Goal: Task Accomplishment & Management: Use online tool/utility

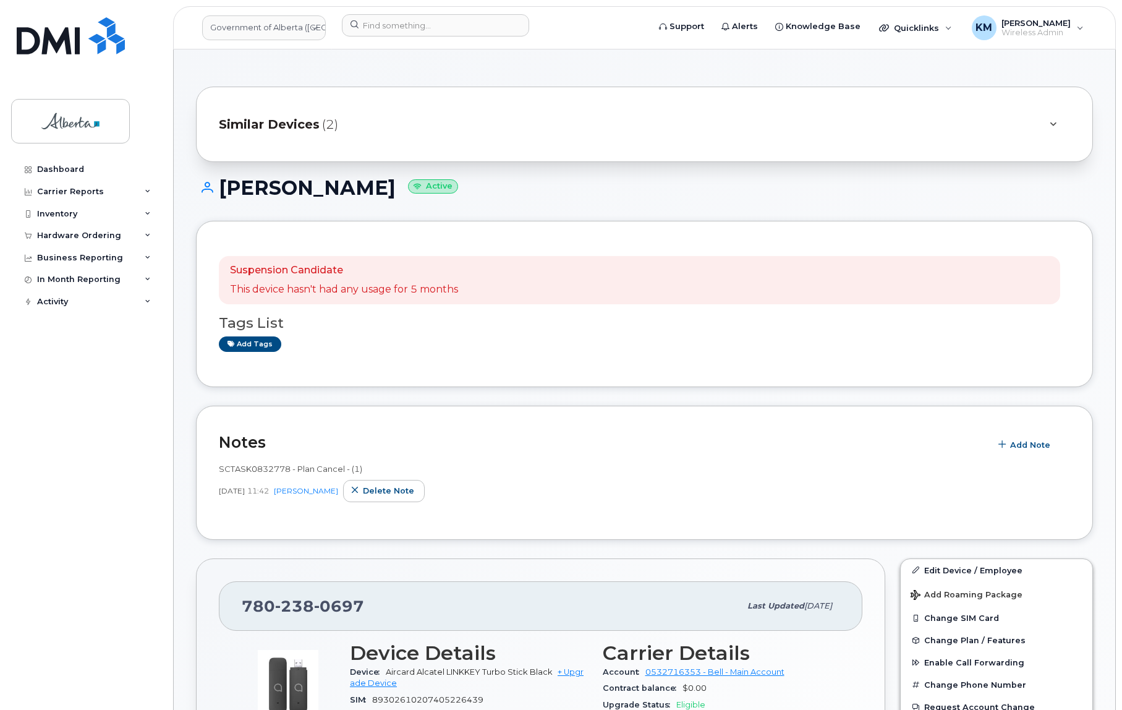
scroll to position [955, 0]
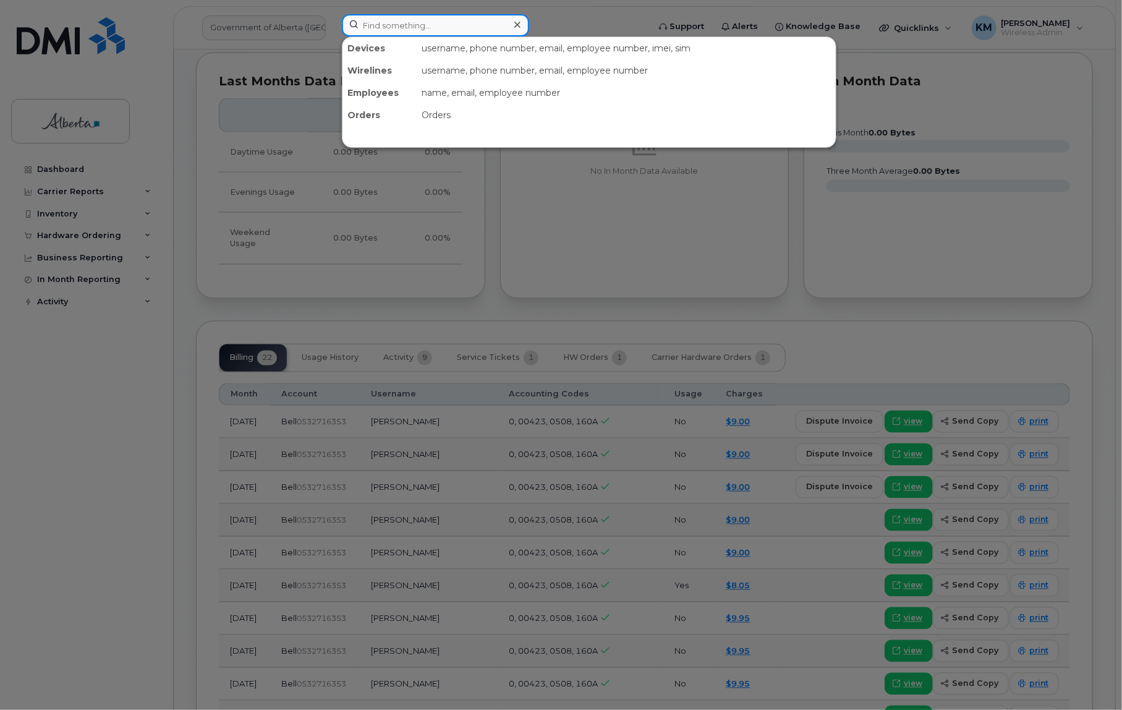
click at [395, 27] on input at bounding box center [435, 25] width 187 height 22
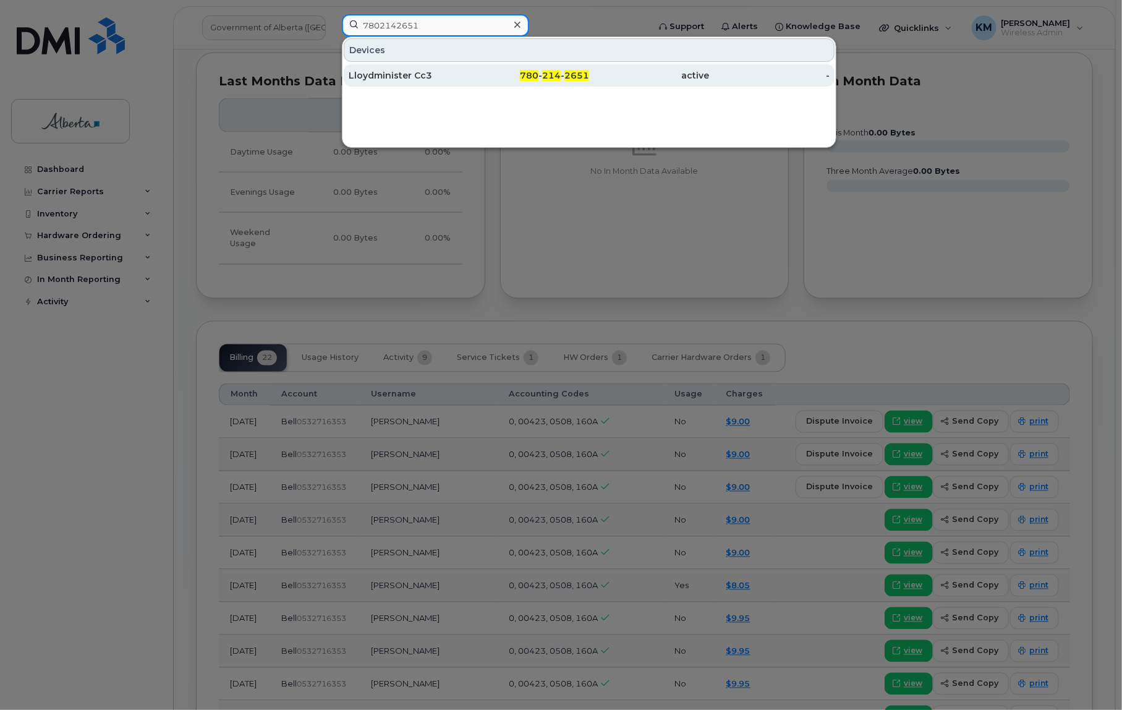
type input "7802142651"
click at [396, 80] on div "Lloydminister Cc3" at bounding box center [409, 75] width 121 height 12
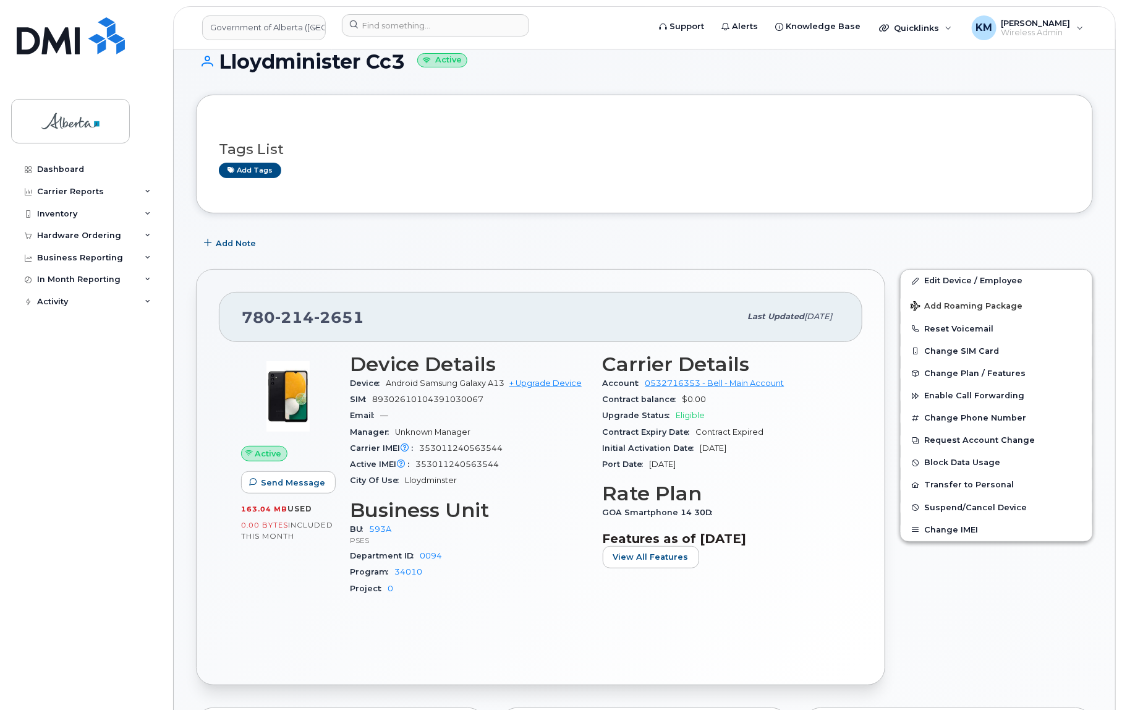
scroll to position [56, 0]
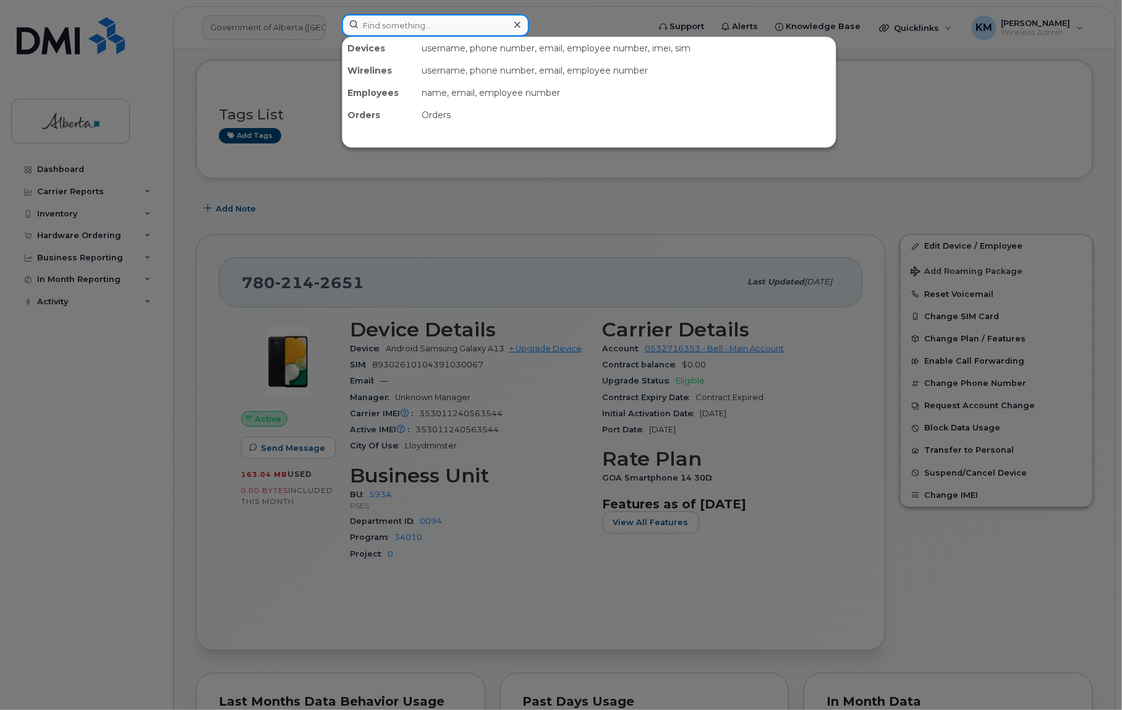
click at [365, 25] on input at bounding box center [435, 25] width 187 height 22
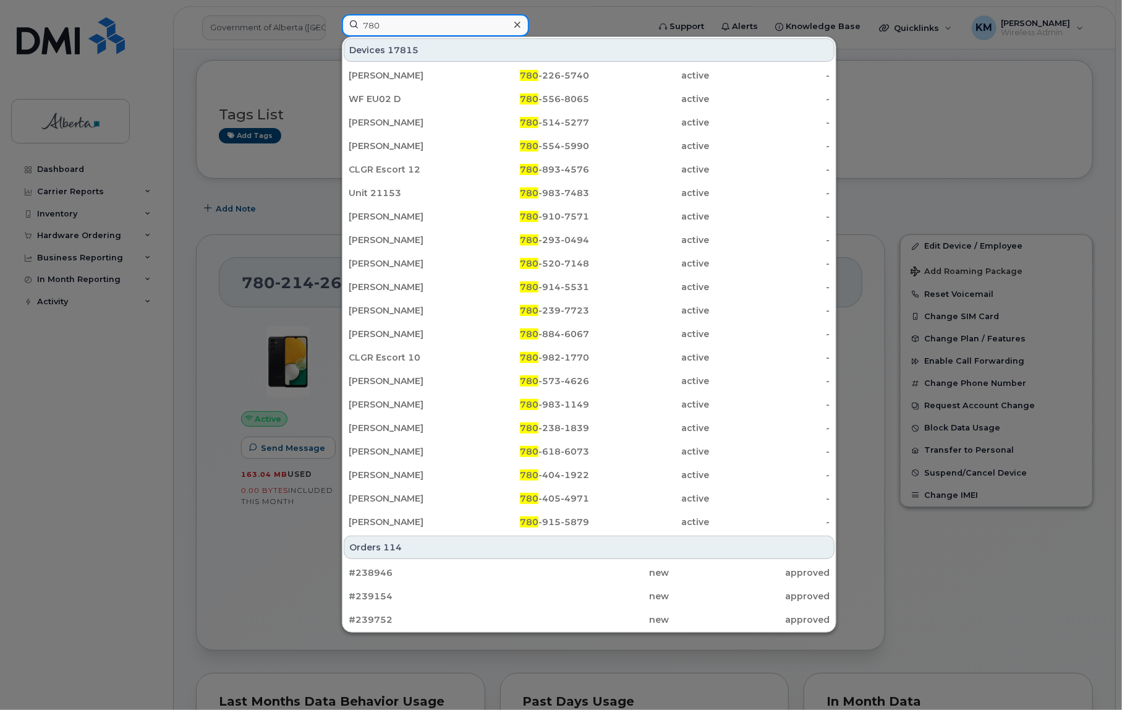
click at [401, 28] on input "780" at bounding box center [435, 25] width 187 height 22
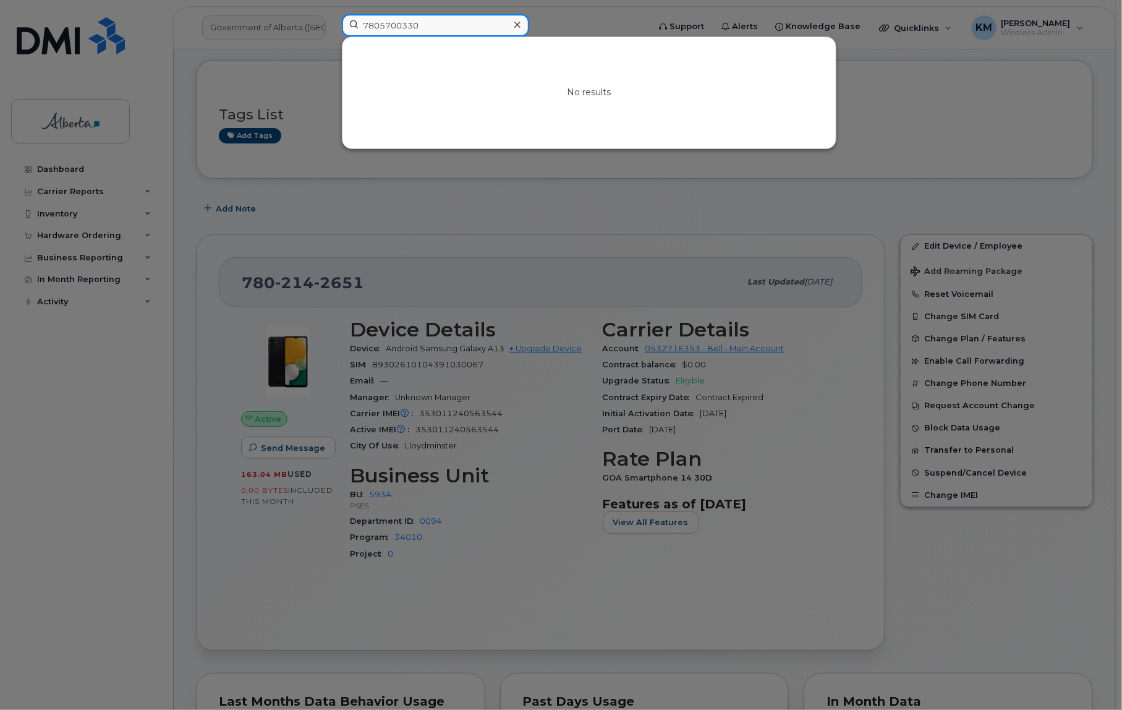
drag, startPoint x: 420, startPoint y: 27, endPoint x: 362, endPoint y: 24, distance: 57.6
click at [362, 24] on input "7805700330" at bounding box center [435, 25] width 187 height 22
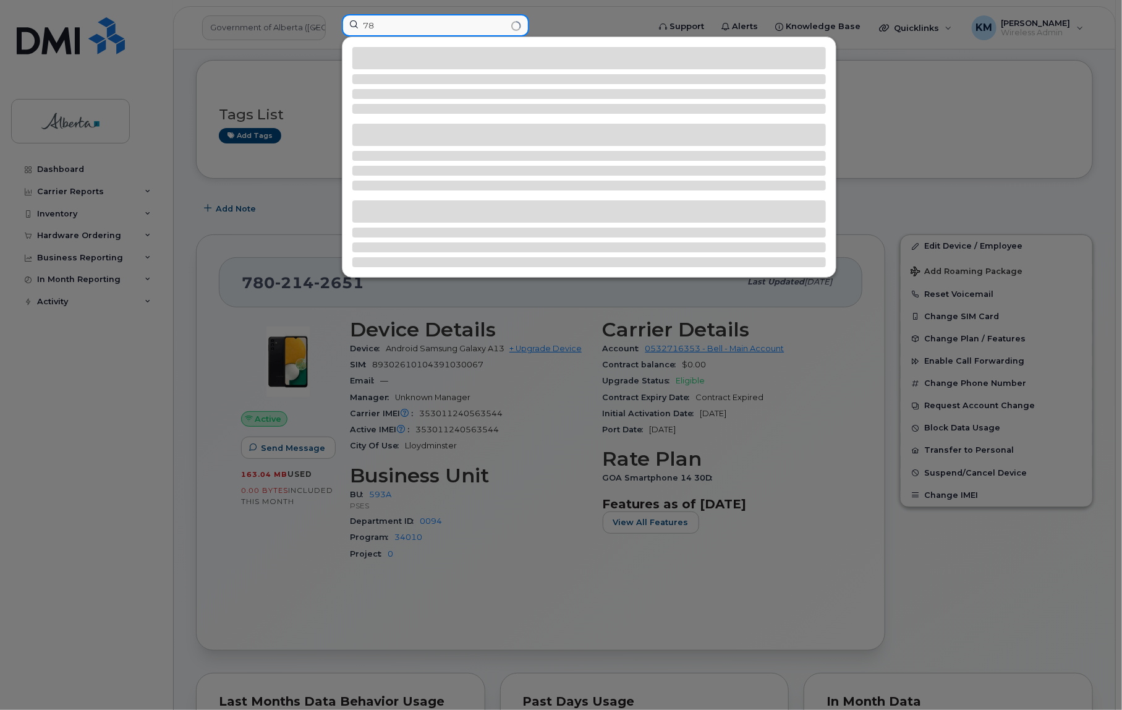
type input "7"
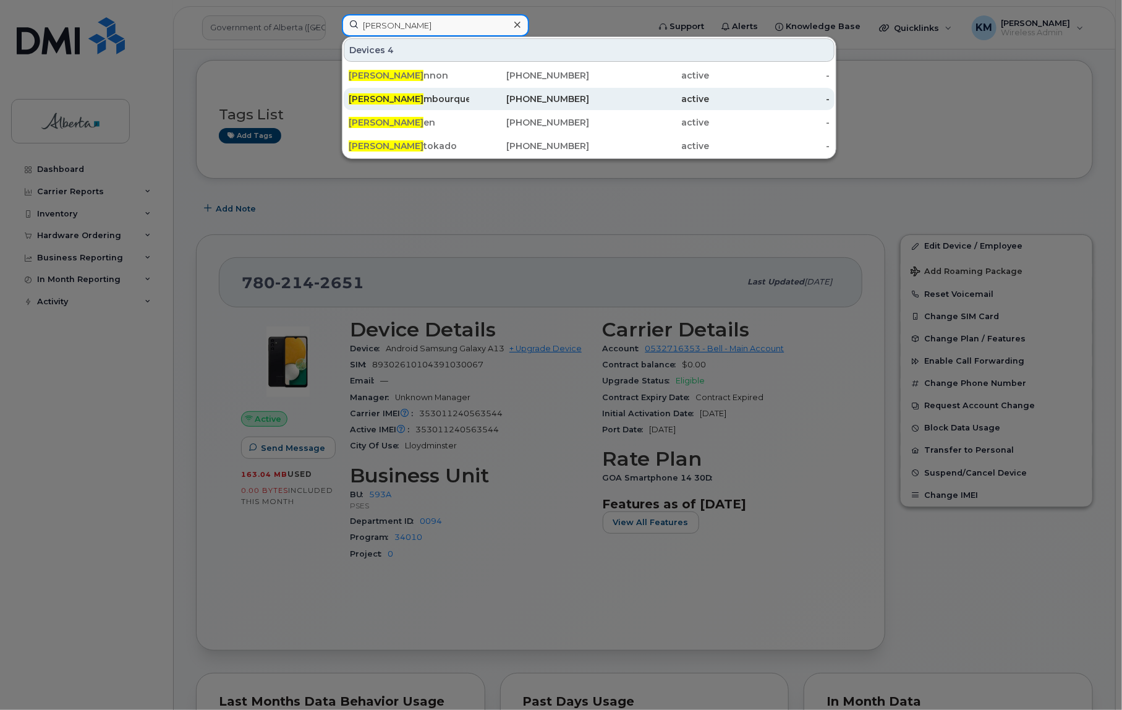
type input "sarah mo"
click at [433, 94] on div "Sarah Mo mbourquette" at bounding box center [409, 99] width 121 height 12
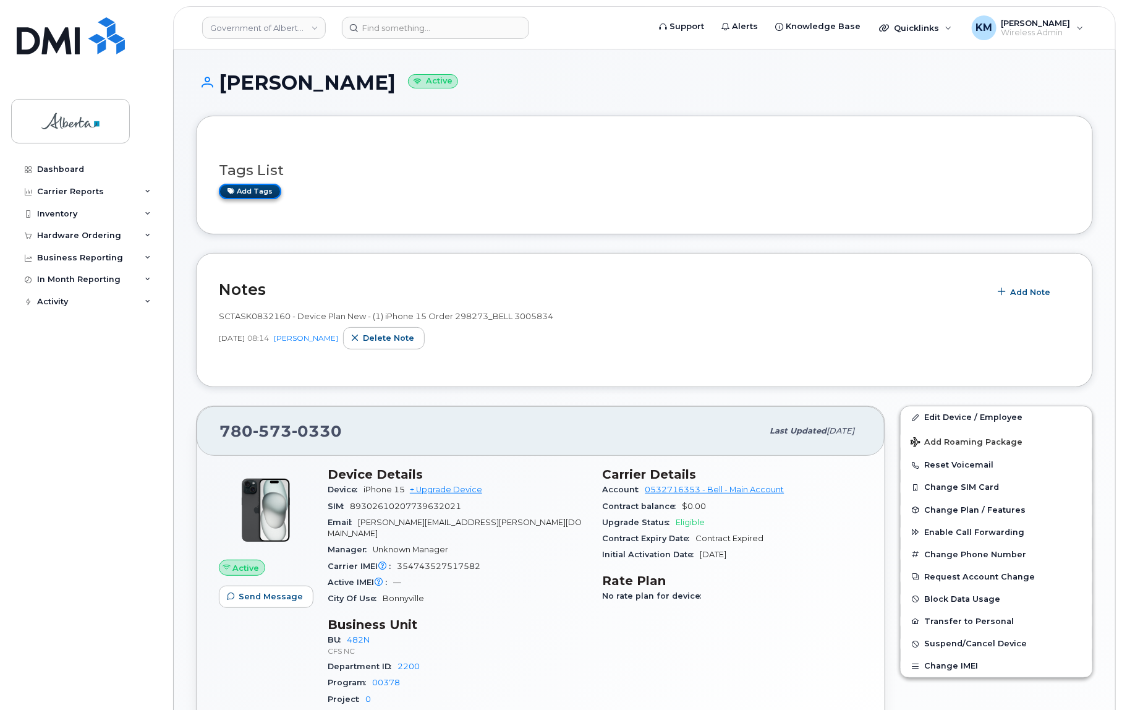
click at [259, 193] on link "Add tags" at bounding box center [250, 191] width 62 height 15
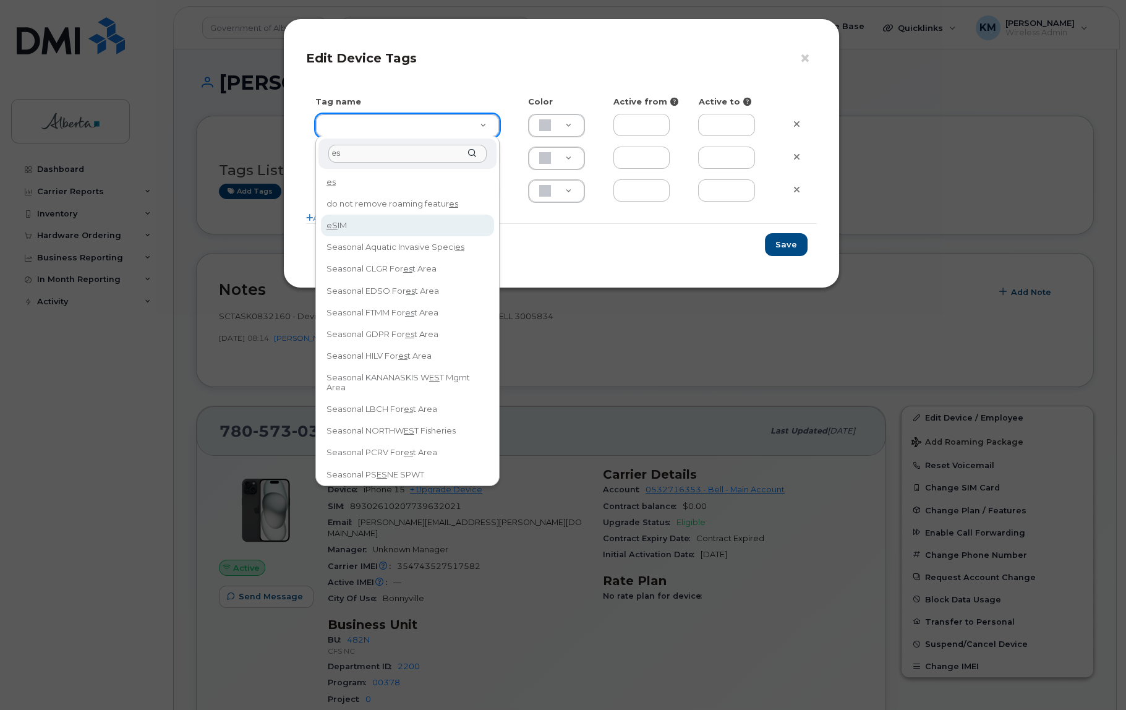
type input "es"
type input "eSIM"
type input "D6CDC1"
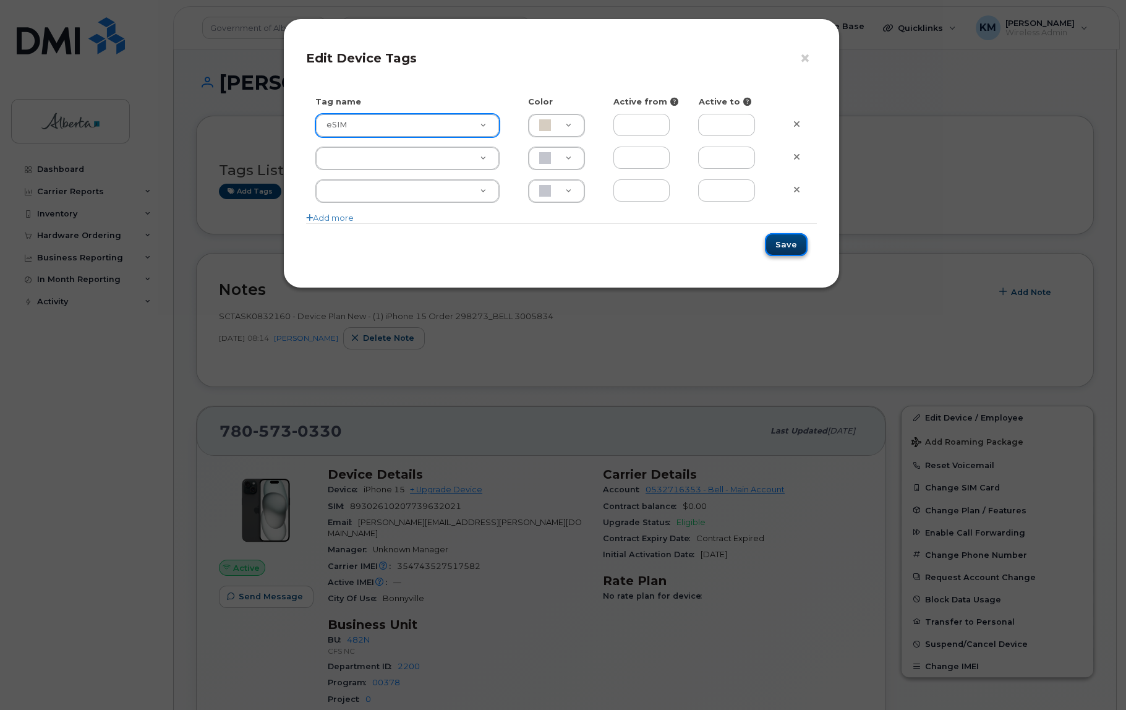
click at [779, 235] on button "Save" at bounding box center [786, 244] width 43 height 23
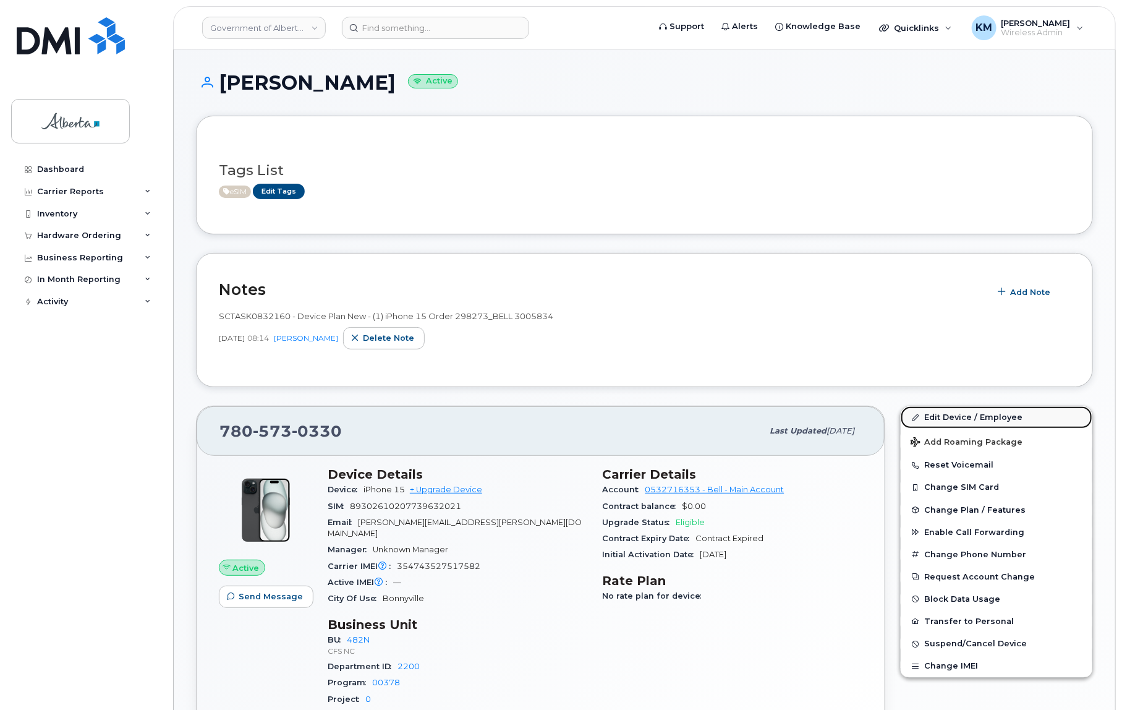
click at [996, 414] on link "Edit Device / Employee" at bounding box center [997, 417] width 192 height 22
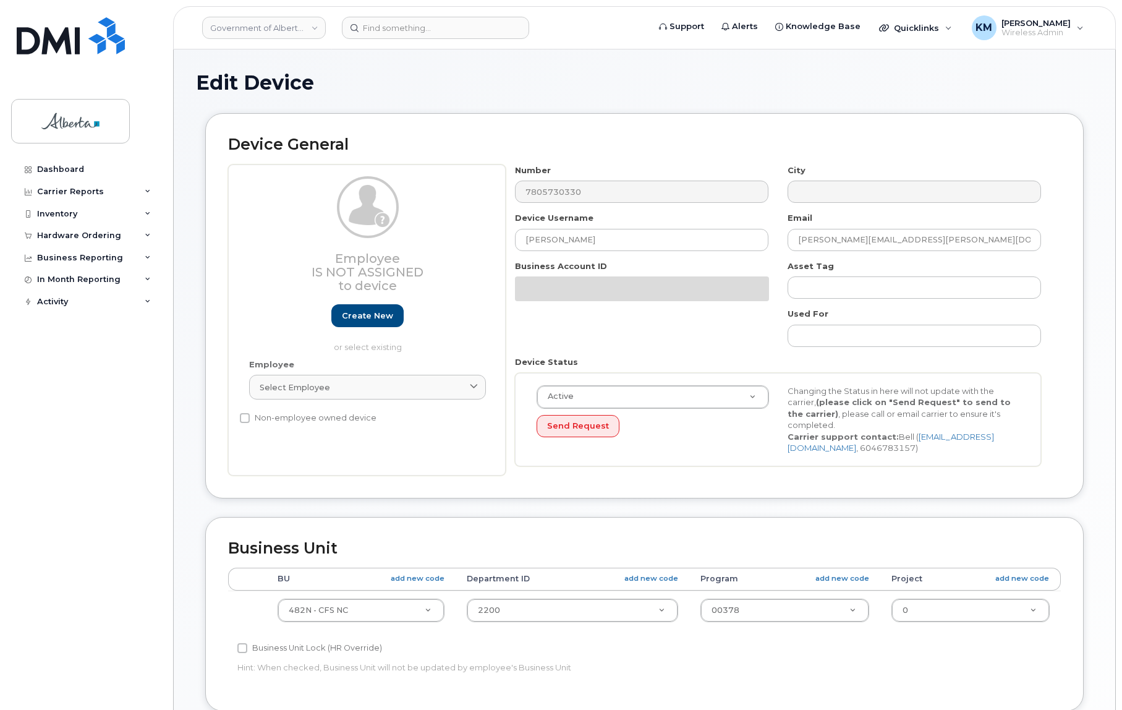
select select "4749731"
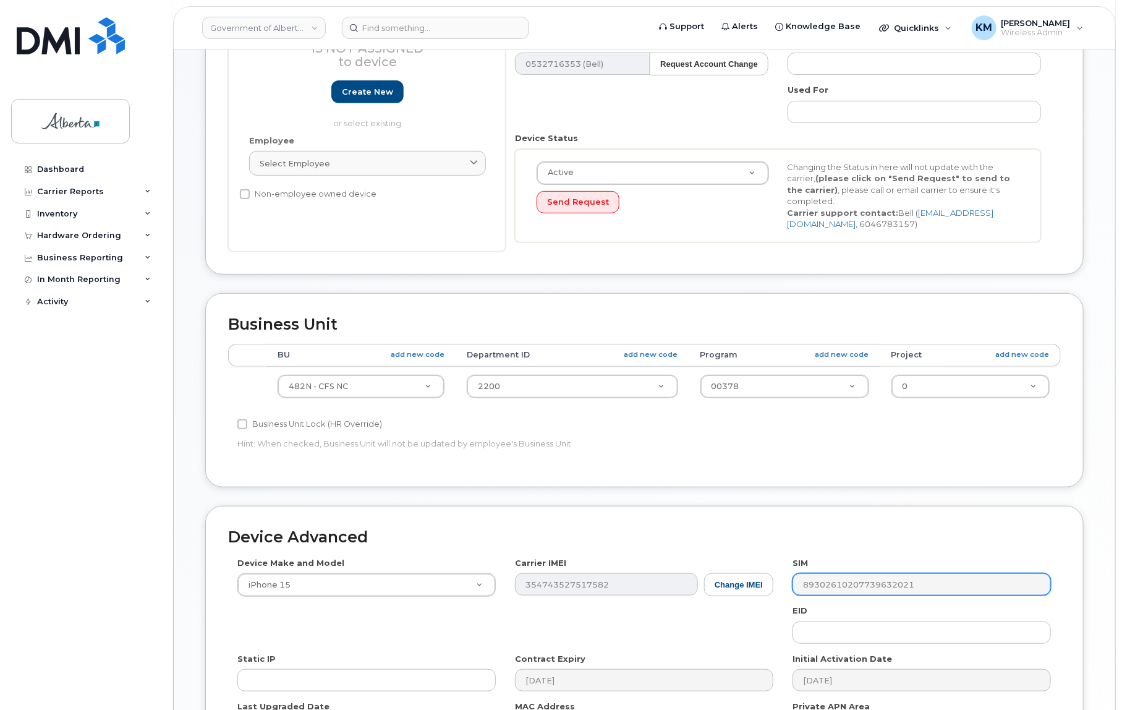
scroll to position [224, 0]
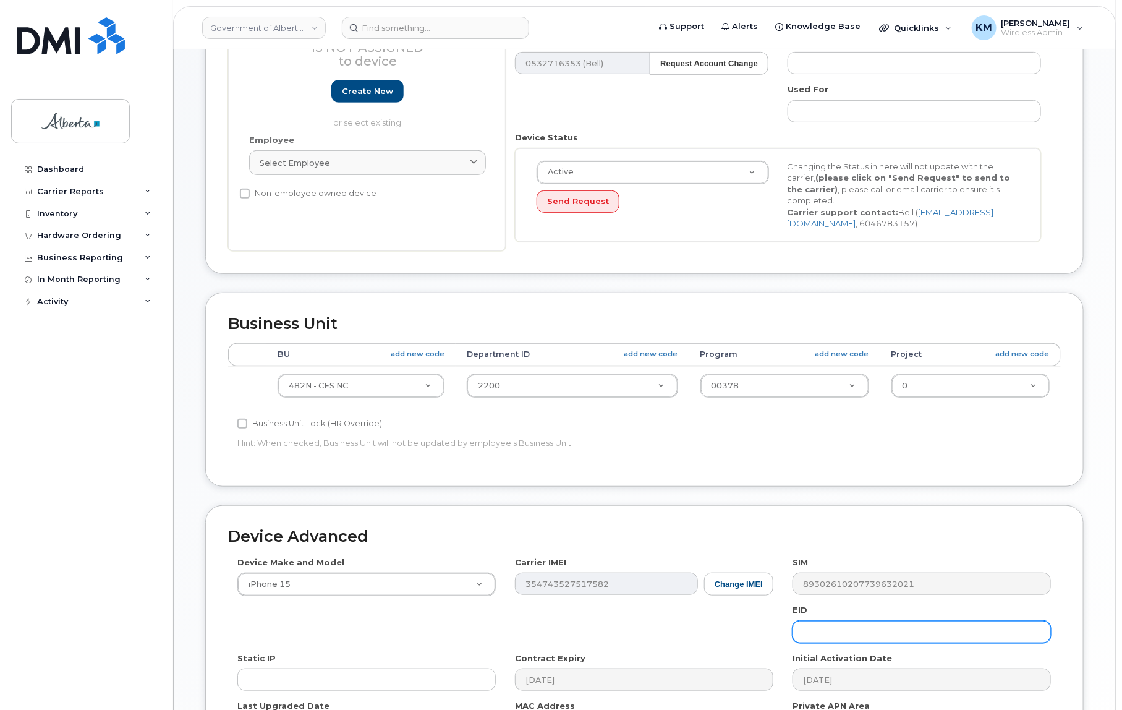
click at [849, 633] on input "text" at bounding box center [922, 632] width 258 height 22
paste input "89049032007208882600188885323637"
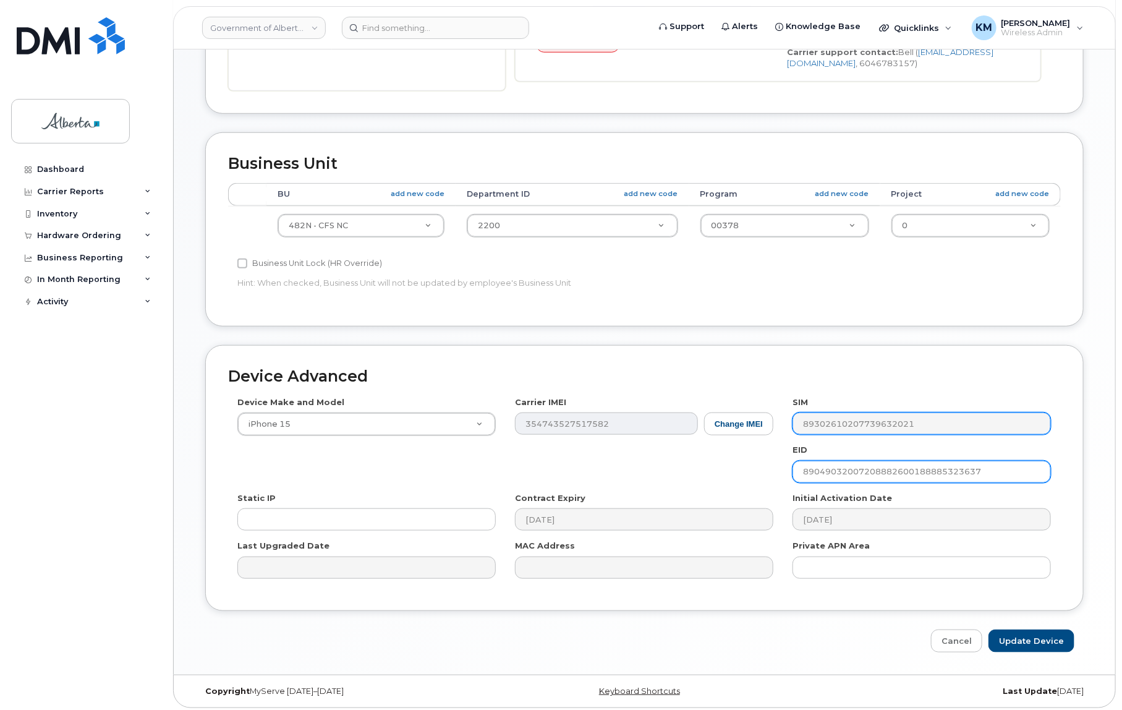
scroll to position [388, 0]
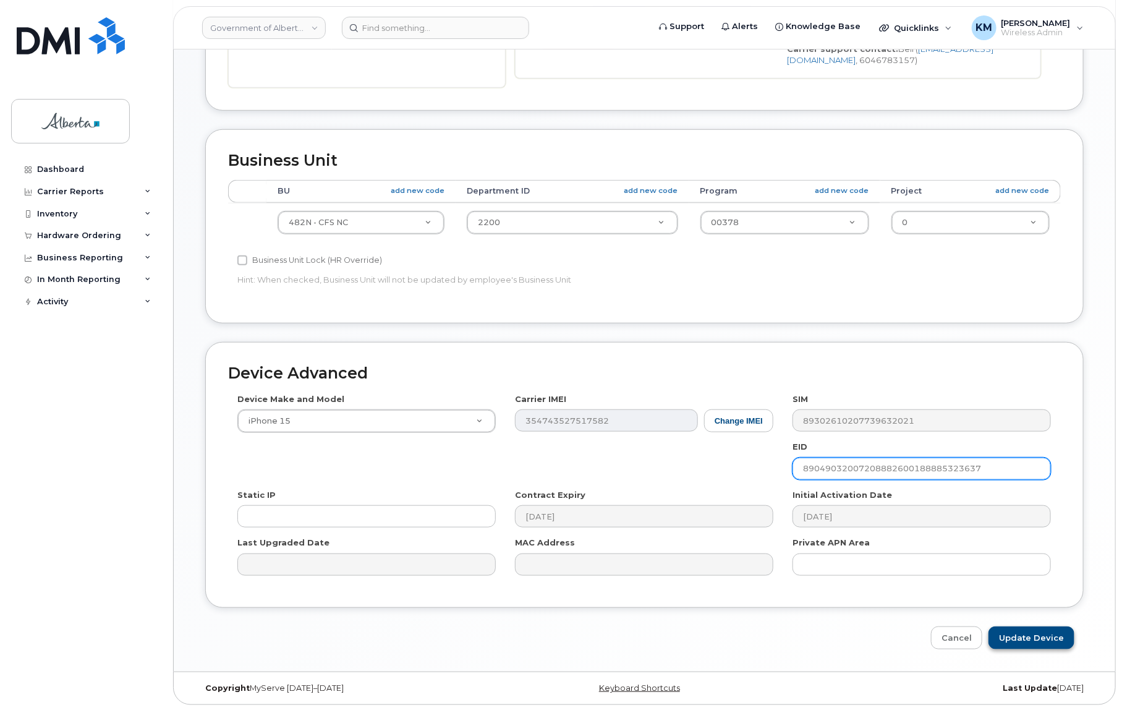
type input "89049032007208882600188885323637"
click at [1032, 637] on input "Update Device" at bounding box center [1032, 637] width 86 height 23
type input "Saving..."
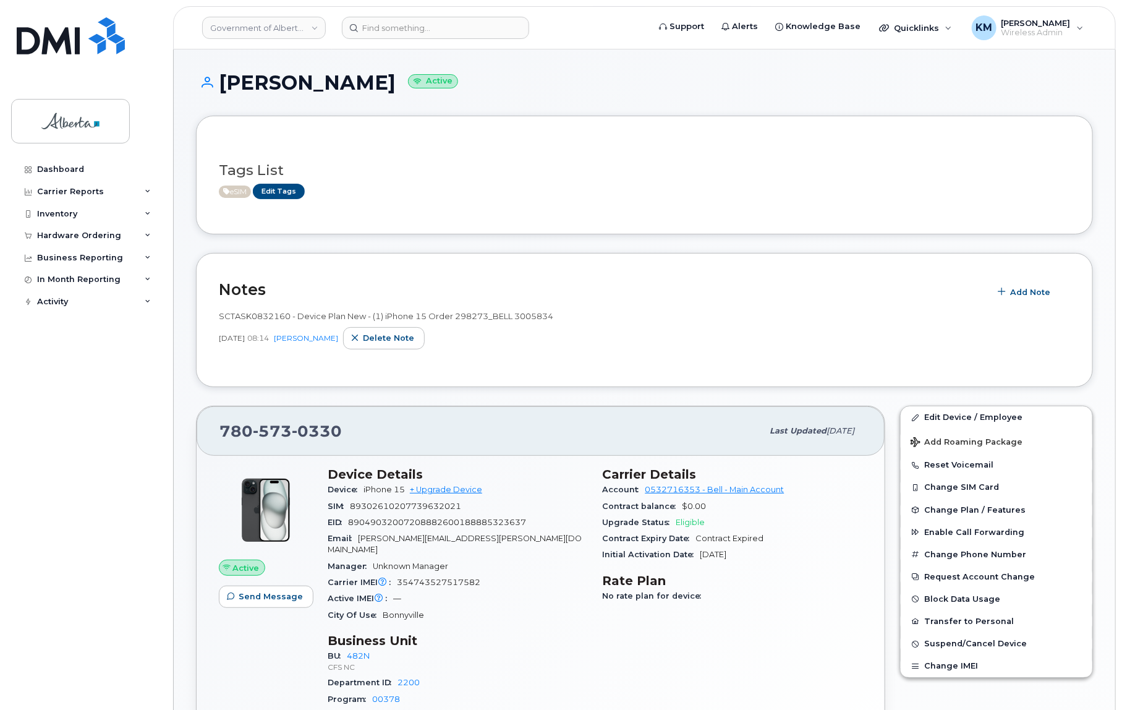
click at [77, 484] on div "Dashboard Carrier Reports Monthly Billing Data Daily Data Pooling Data Behavior…" at bounding box center [87, 424] width 153 height 533
click at [395, 31] on input at bounding box center [435, 28] width 187 height 22
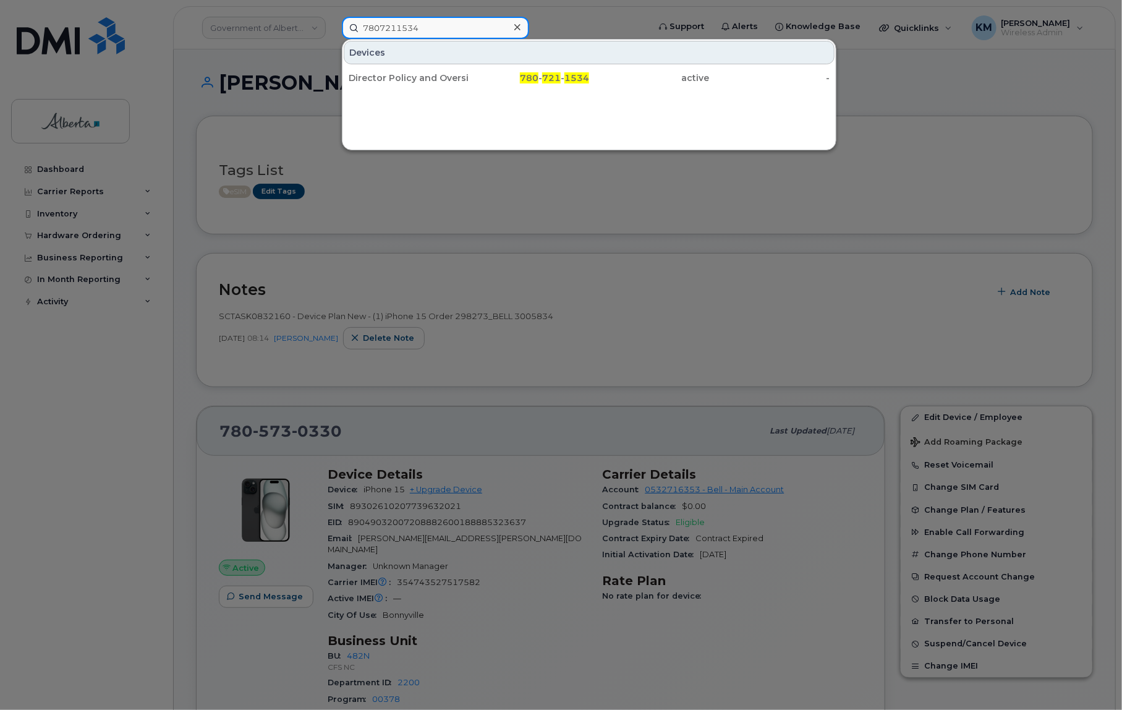
type input "7807211534"
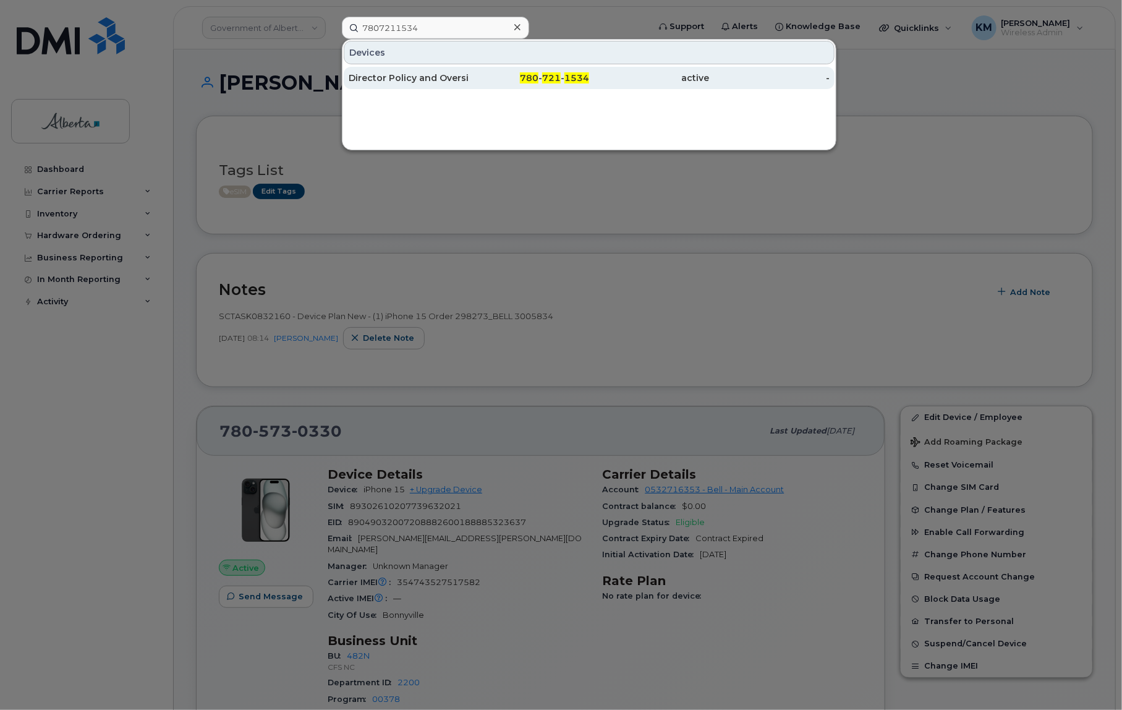
drag, startPoint x: 391, startPoint y: 49, endPoint x: 396, endPoint y: 79, distance: 29.6
click at [396, 79] on div "Director Policy and Oversight Board Support" at bounding box center [409, 78] width 121 height 12
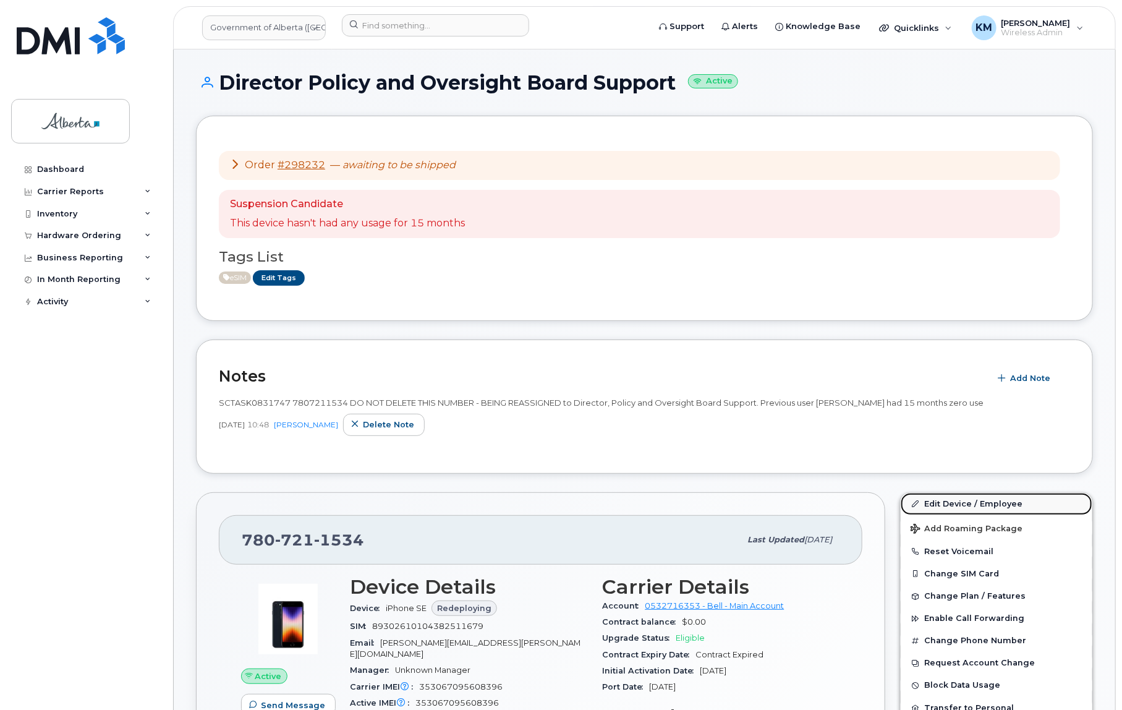
click at [942, 503] on link "Edit Device / Employee" at bounding box center [997, 504] width 192 height 22
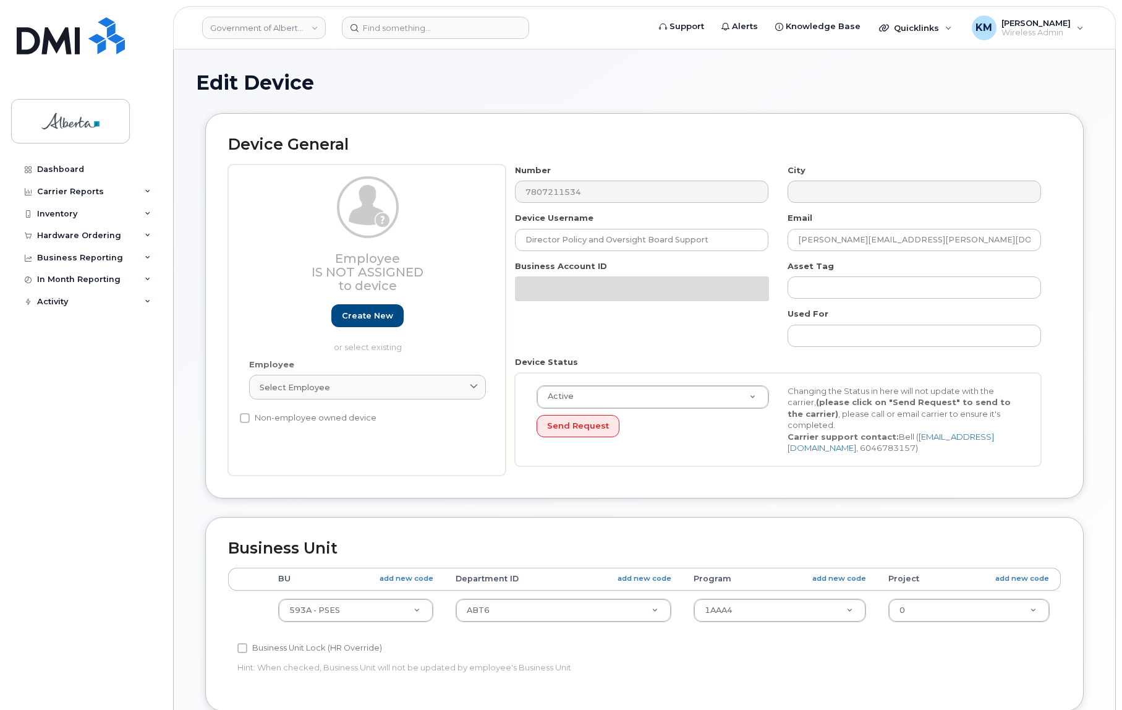
select select "4797682"
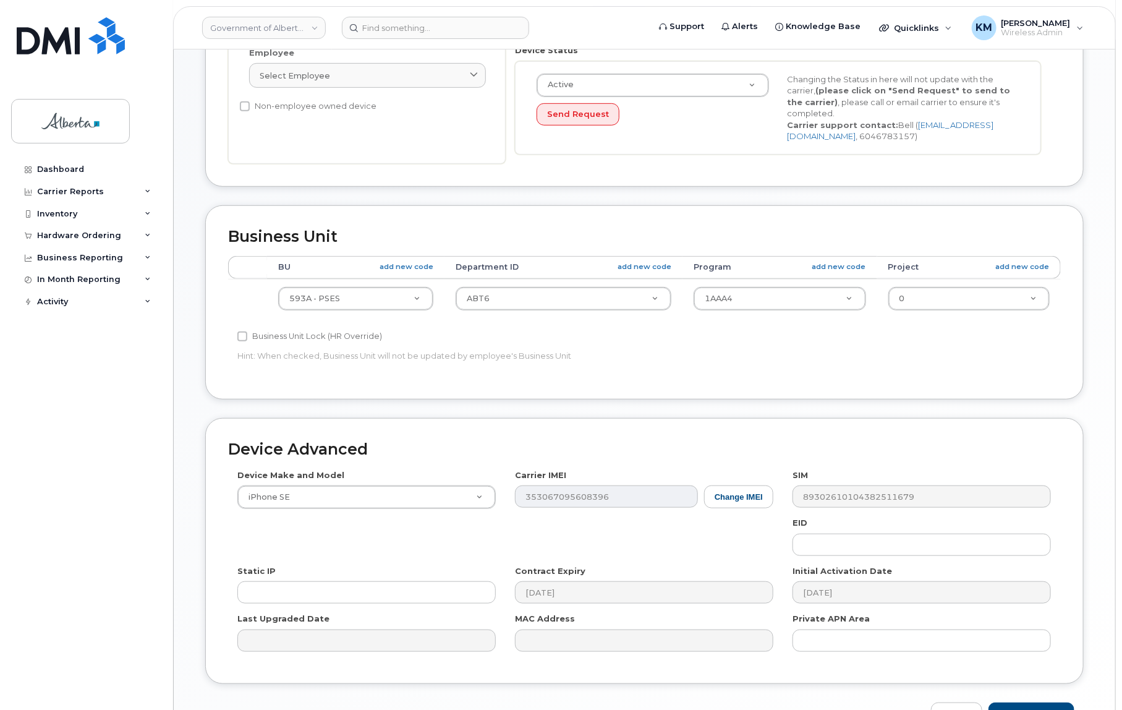
scroll to position [388, 0]
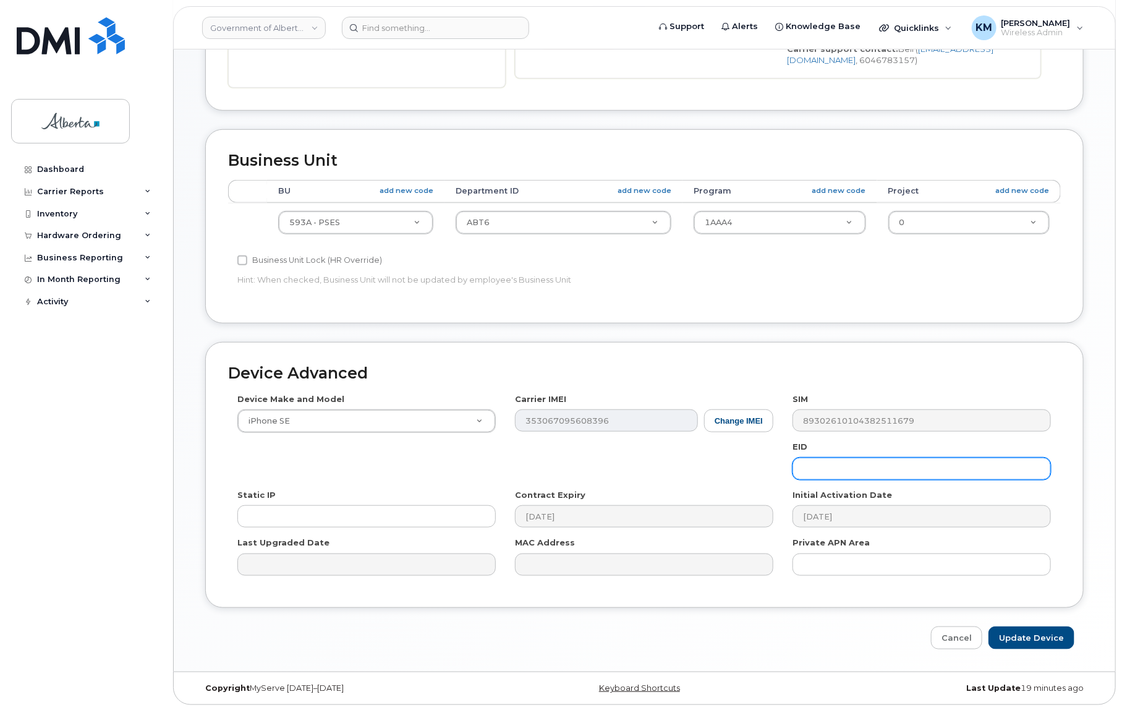
click at [851, 470] on input "text" at bounding box center [922, 469] width 258 height 22
paste input "89043052010008887025010372053288"
type input "89043052010008887025010372053288"
click at [1046, 635] on input "Update Device" at bounding box center [1032, 637] width 86 height 23
type input "Saving..."
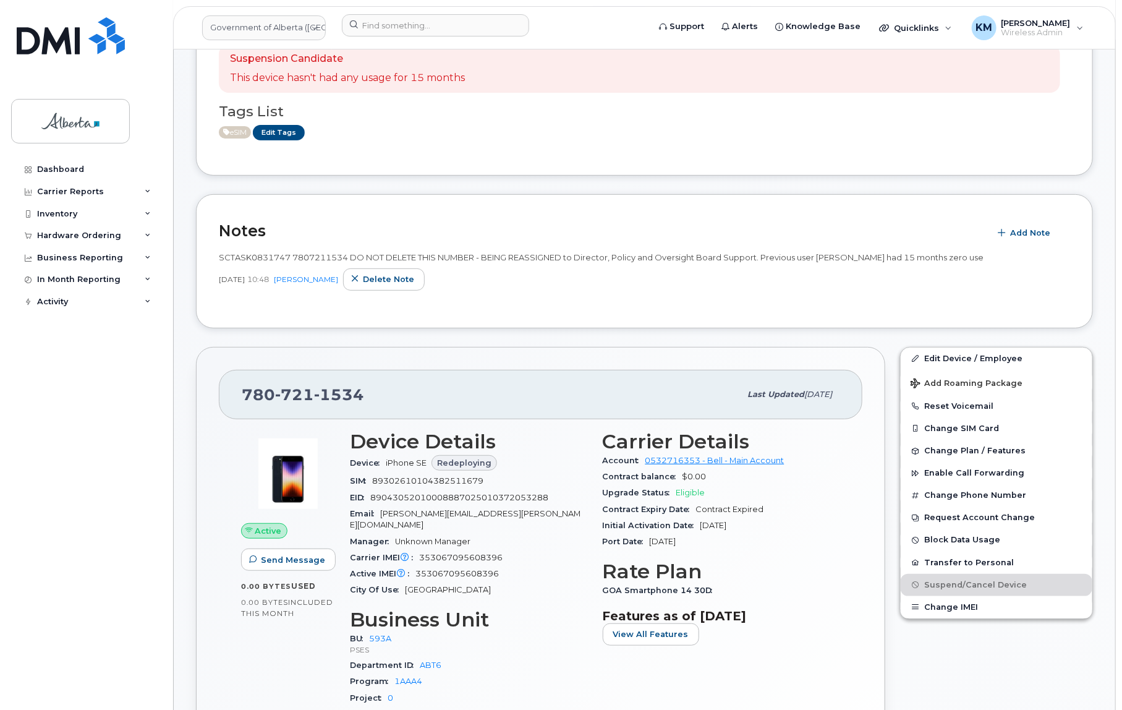
scroll to position [168, 0]
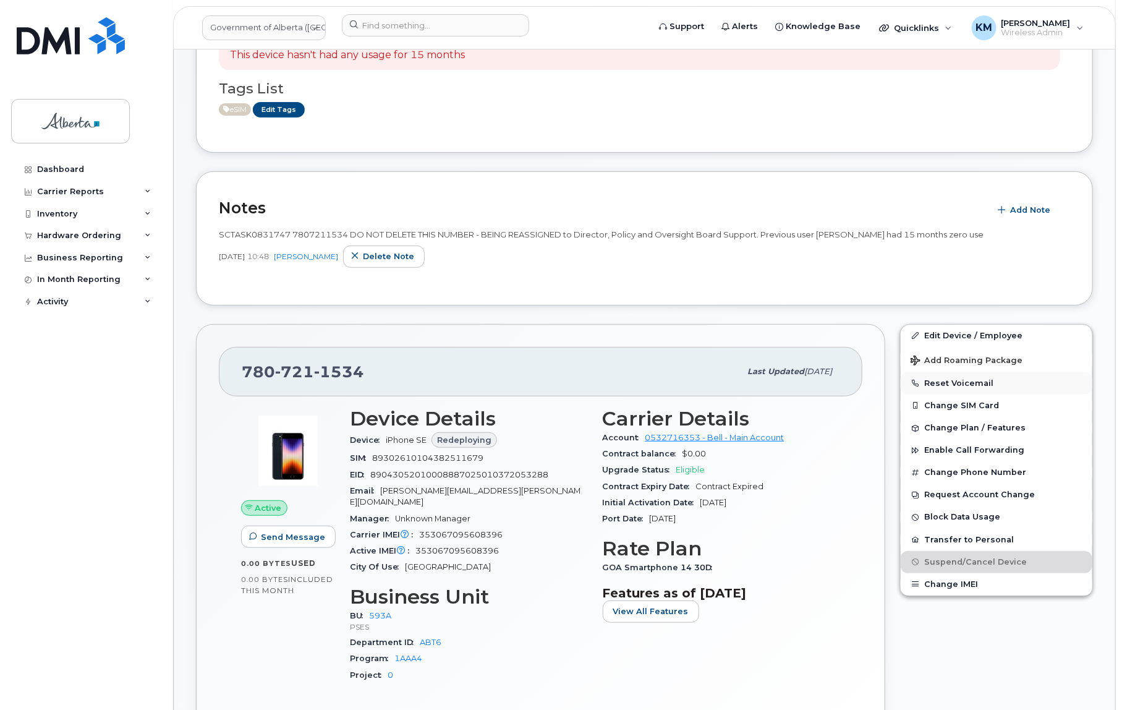
click at [981, 380] on button "Reset Voicemail" at bounding box center [997, 383] width 192 height 22
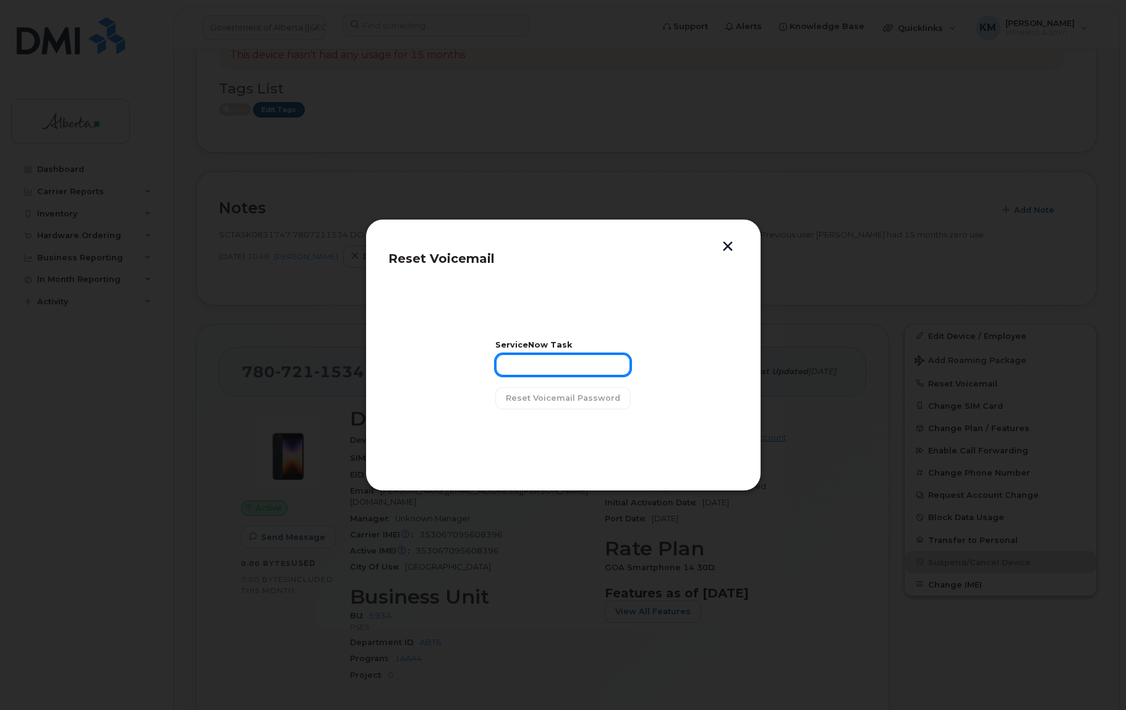
click at [523, 370] on input "text" at bounding box center [562, 365] width 135 height 22
type input "S"
type input "SCTASK0831747"
click at [561, 399] on span "Reset Voicemail Password" at bounding box center [563, 398] width 114 height 12
click at [571, 432] on span "Close" at bounding box center [563, 430] width 25 height 12
